Goal: Transaction & Acquisition: Purchase product/service

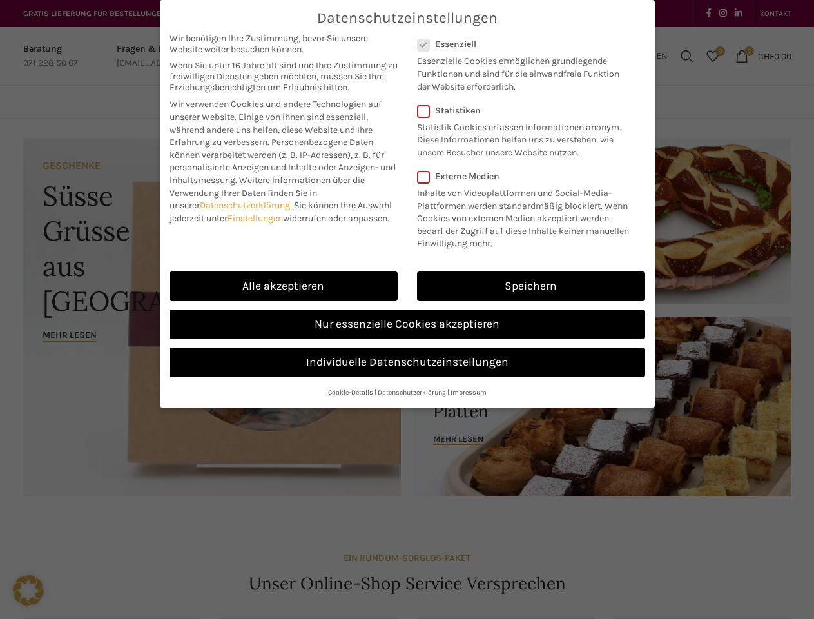
click at [257, 218] on link "Einstellungen" at bounding box center [254, 218] width 55 height 11
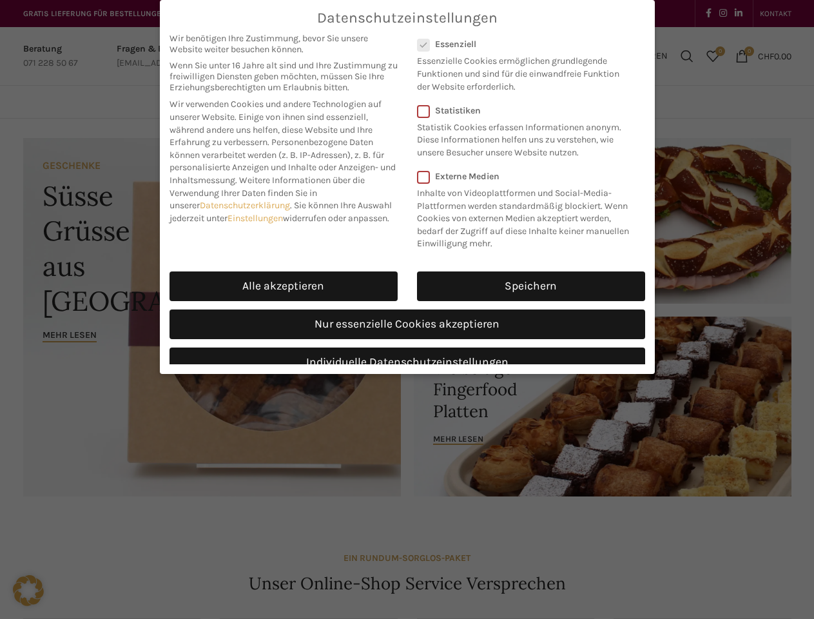
click at [284, 286] on link "Alle akzeptieren" at bounding box center [283, 286] width 228 height 30
checkbox input "true"
click at [531, 286] on div "Datenschutzeinstellungen Wir benötigen Ihre Zustimmung, bevor Sie unsere Websit…" at bounding box center [407, 309] width 814 height 619
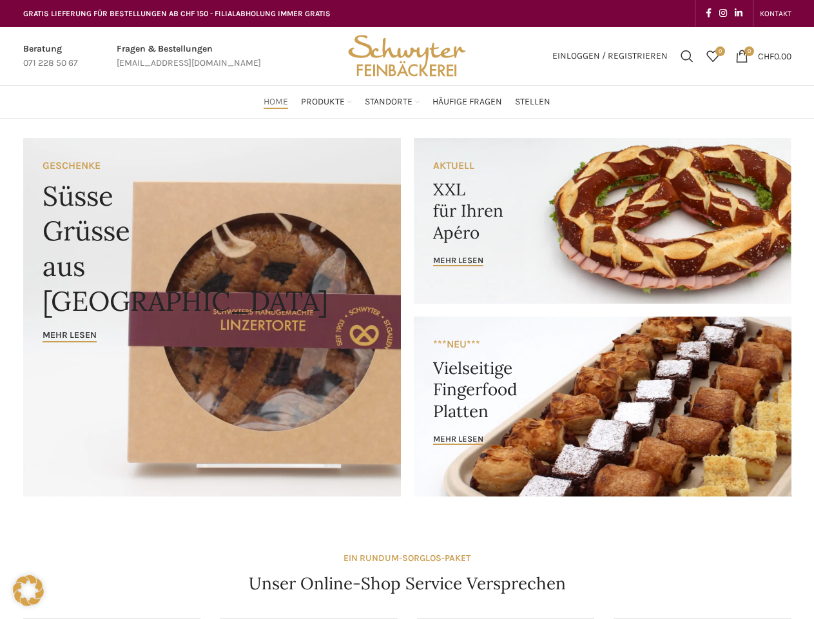
click at [407, 324] on div "Datenschutzeinstellungen Wir benötigen Ihre Zustimmung, bevor Sie unsere Websit…" at bounding box center [407, 309] width 814 height 619
click at [407, 362] on div "Datenschutzeinstellungen Wir benötigen Ihre Zustimmung, bevor Sie unsere Websit…" at bounding box center [407, 309] width 814 height 619
click at [351, 392] on div "Datenschutzeinstellungen Wir benötigen Ihre Zustimmung, bevor Sie unsere Websit…" at bounding box center [407, 309] width 814 height 619
